Goal: Transaction & Acquisition: Purchase product/service

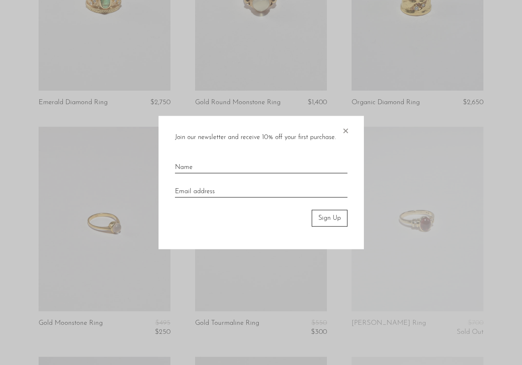
scroll to position [172, 0]
click at [347, 132] on span "×" at bounding box center [345, 129] width 8 height 26
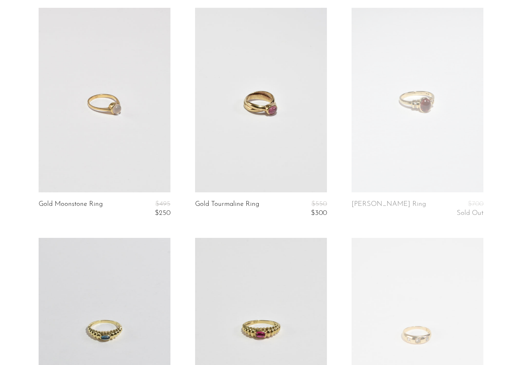
scroll to position [304, 0]
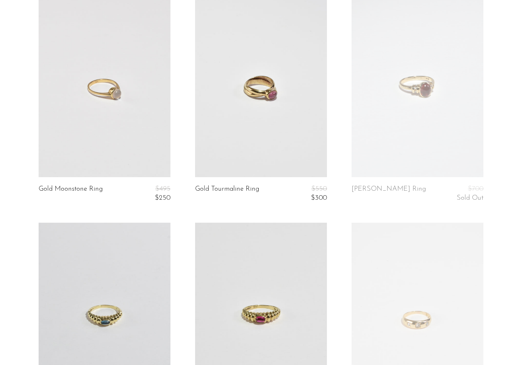
click at [133, 269] on link at bounding box center [105, 315] width 132 height 185
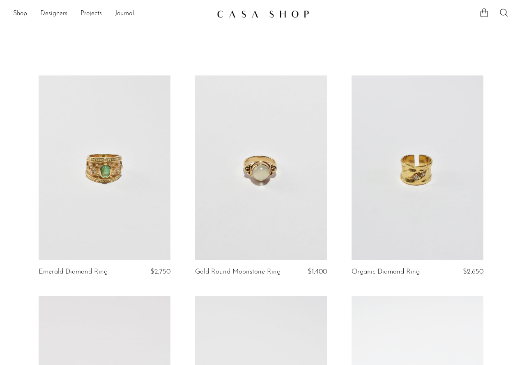
scroll to position [0, 0]
click at [27, 13] on link "Shop" at bounding box center [20, 14] width 14 height 11
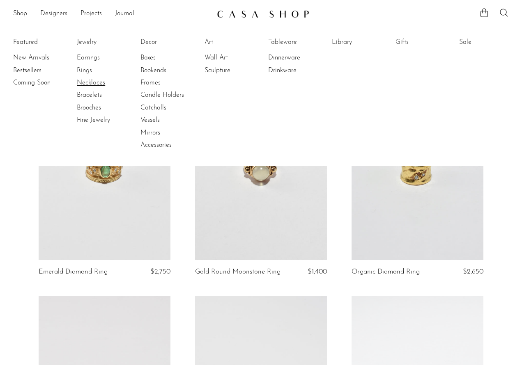
click at [86, 79] on link "Necklaces" at bounding box center [108, 82] width 62 height 9
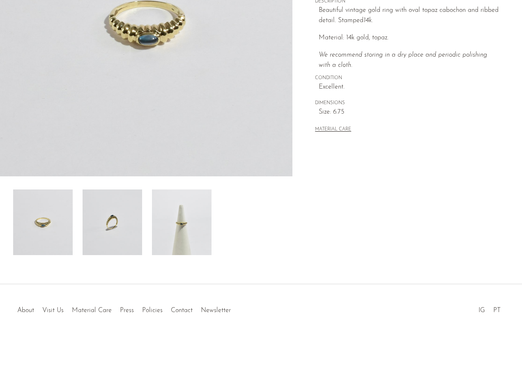
scroll to position [169, 0]
click at [126, 237] on img at bounding box center [112, 223] width 60 height 66
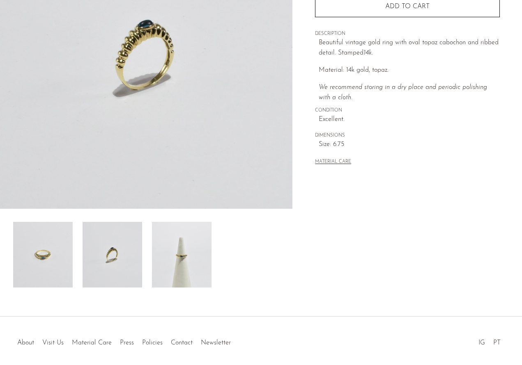
scroll to position [126, 0]
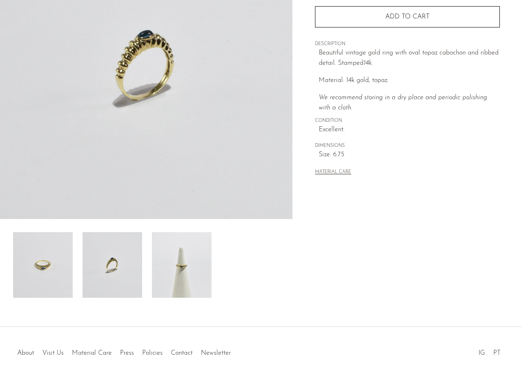
click at [173, 260] on img at bounding box center [182, 265] width 60 height 66
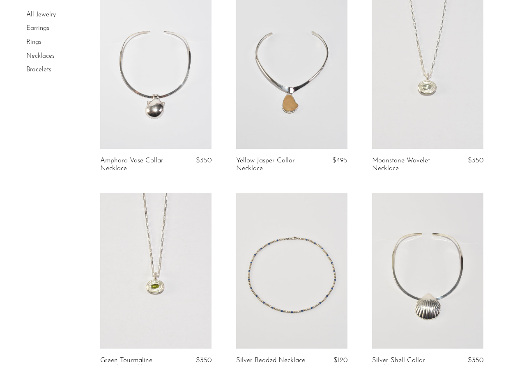
scroll to position [1072, 0]
click at [443, 85] on link at bounding box center [427, 73] width 111 height 156
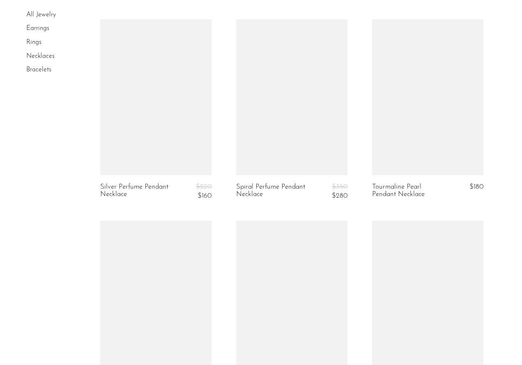
scroll to position [1849, 0]
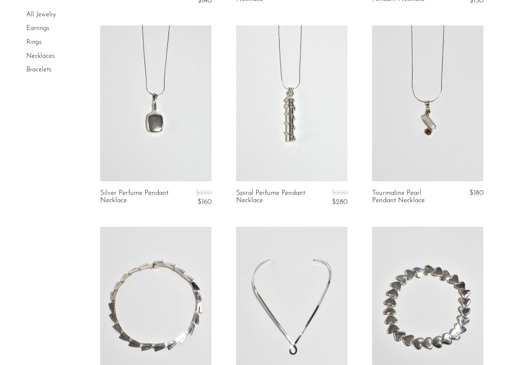
click at [163, 105] on link at bounding box center [155, 103] width 111 height 156
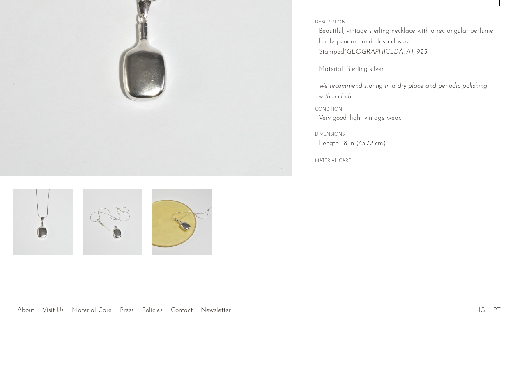
scroll to position [169, 0]
click at [123, 238] on img at bounding box center [112, 223] width 60 height 66
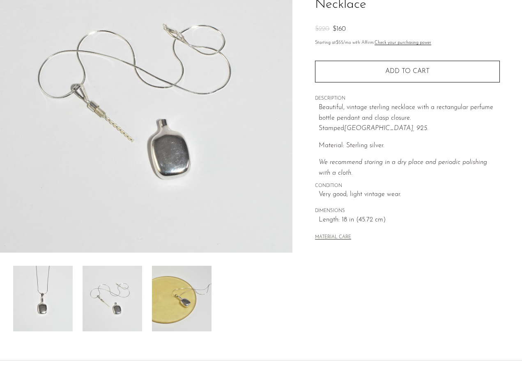
scroll to position [88, 0]
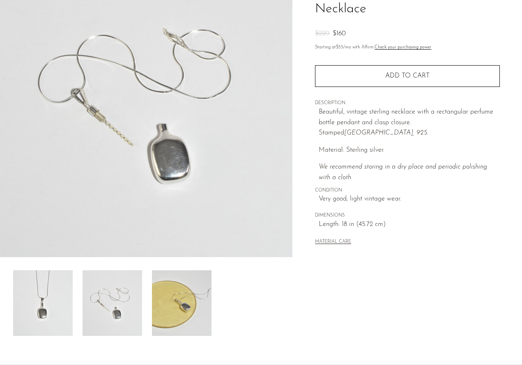
click at [164, 324] on img at bounding box center [182, 303] width 60 height 66
